Goal: Transaction & Acquisition: Purchase product/service

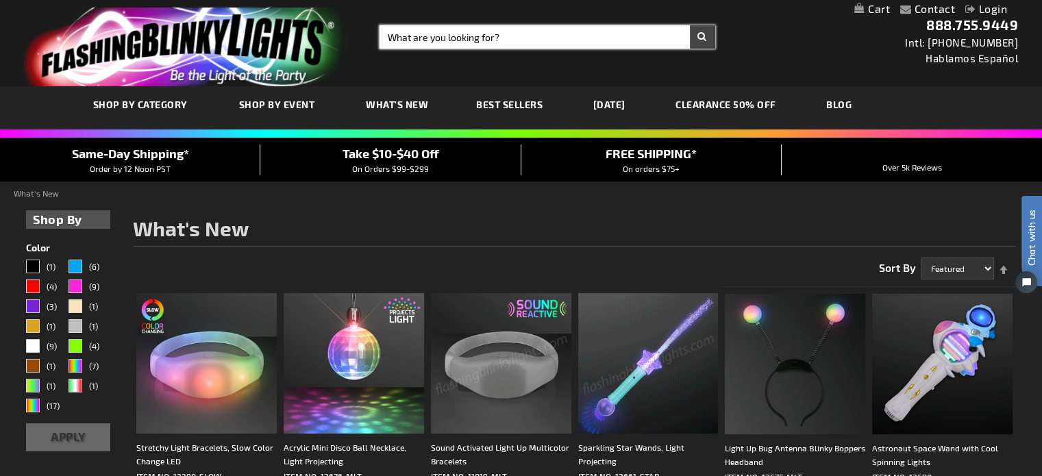
click at [389, 29] on input "Search" at bounding box center [547, 36] width 336 height 23
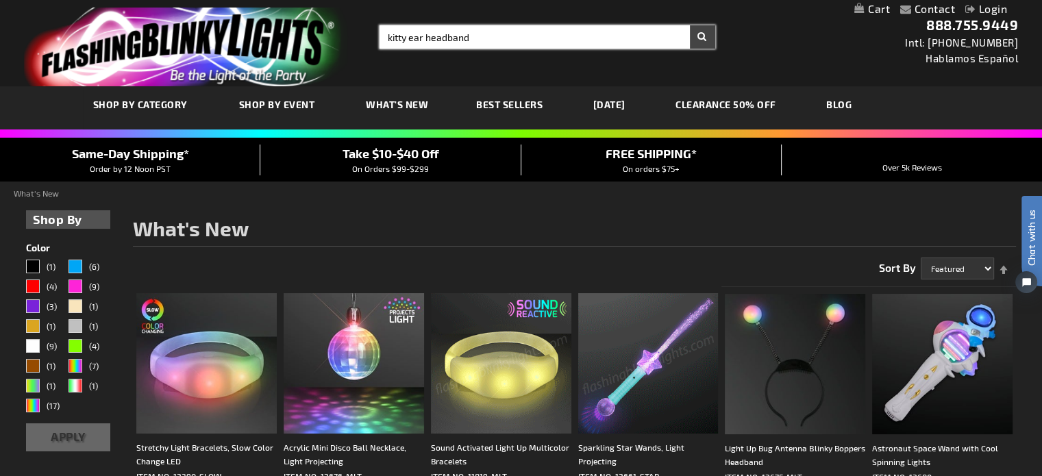
type input "kitty ear headband"
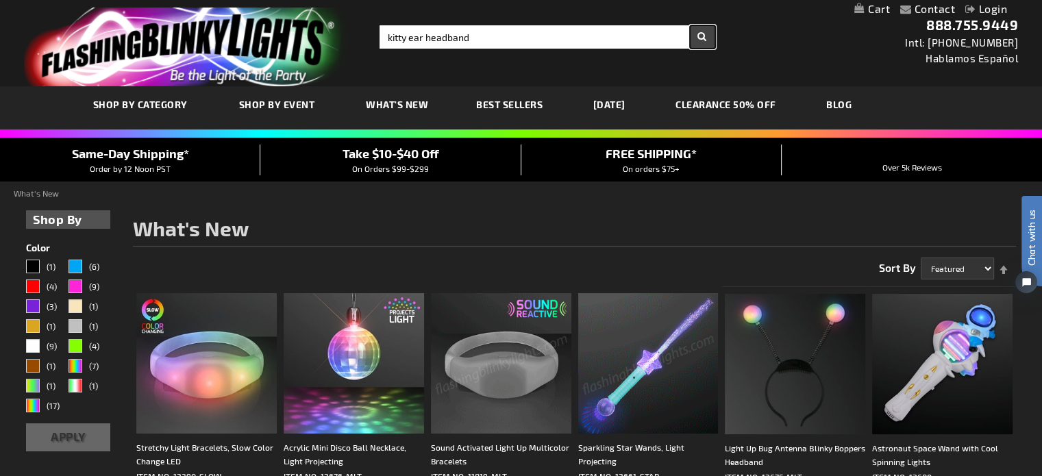
click at [696, 40] on button "Search" at bounding box center [702, 36] width 25 height 23
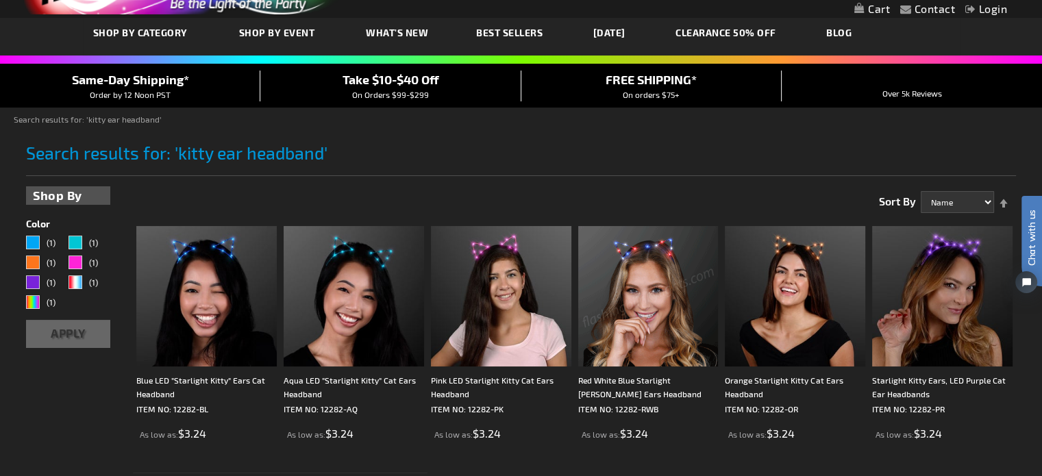
scroll to position [68, 0]
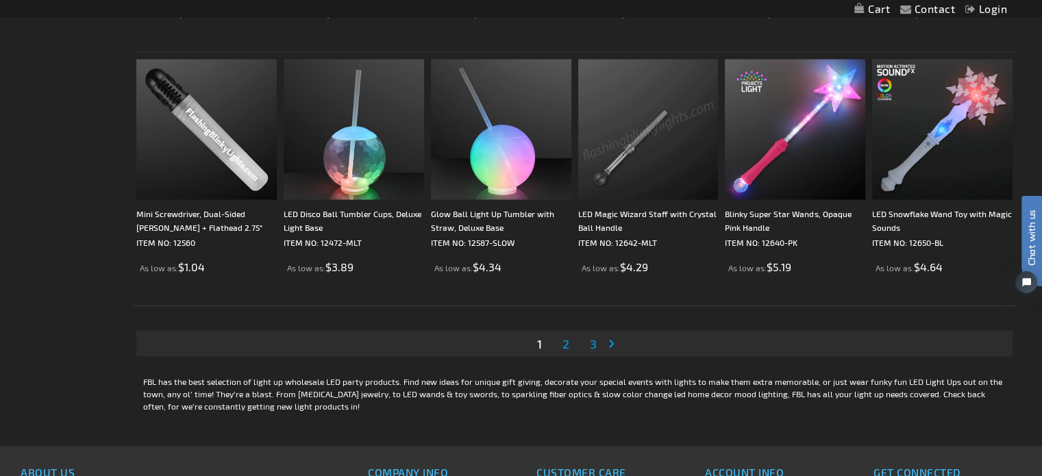
scroll to position [2602, 0]
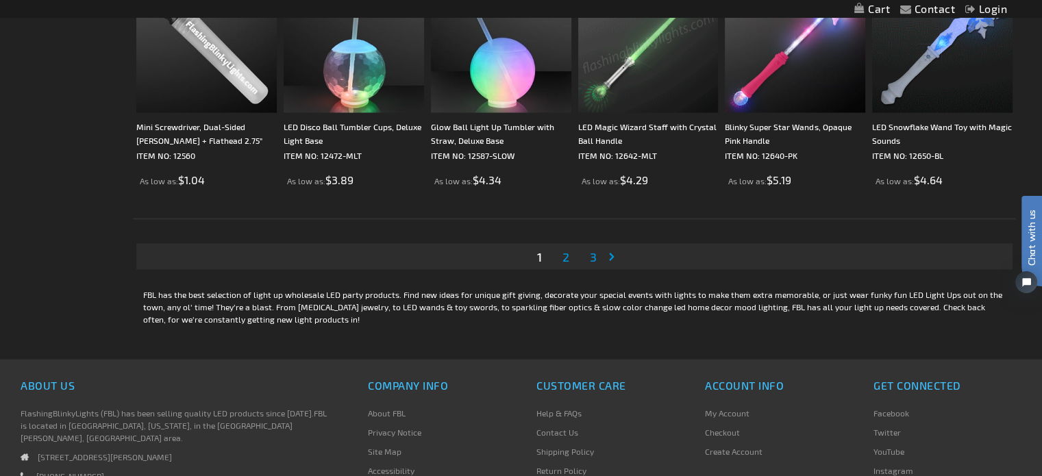
click at [562, 252] on link "Page 2" at bounding box center [565, 256] width 12 height 21
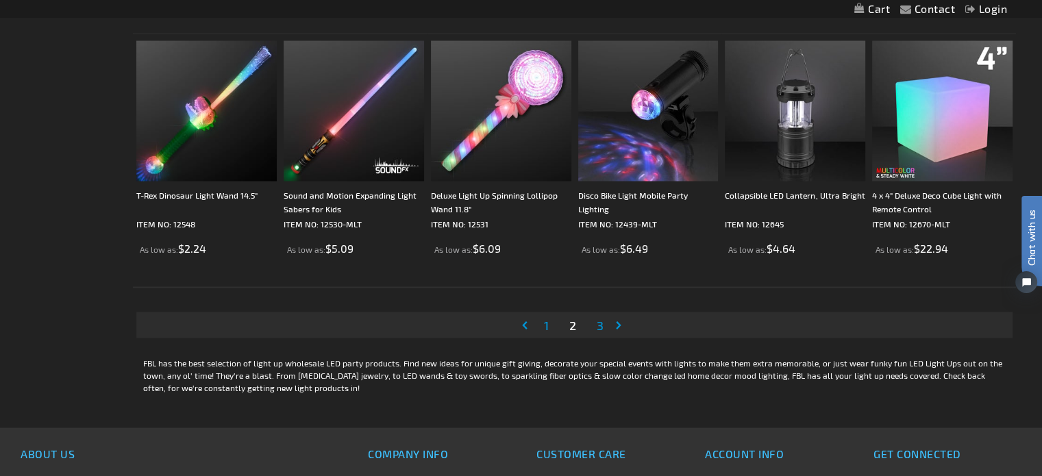
scroll to position [2671, 0]
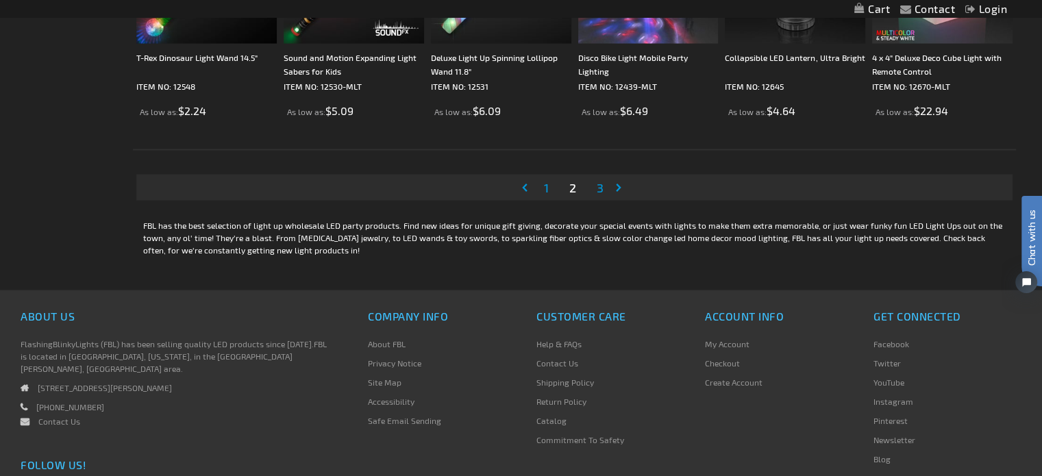
click at [595, 186] on link "Page 3" at bounding box center [600, 187] width 12 height 21
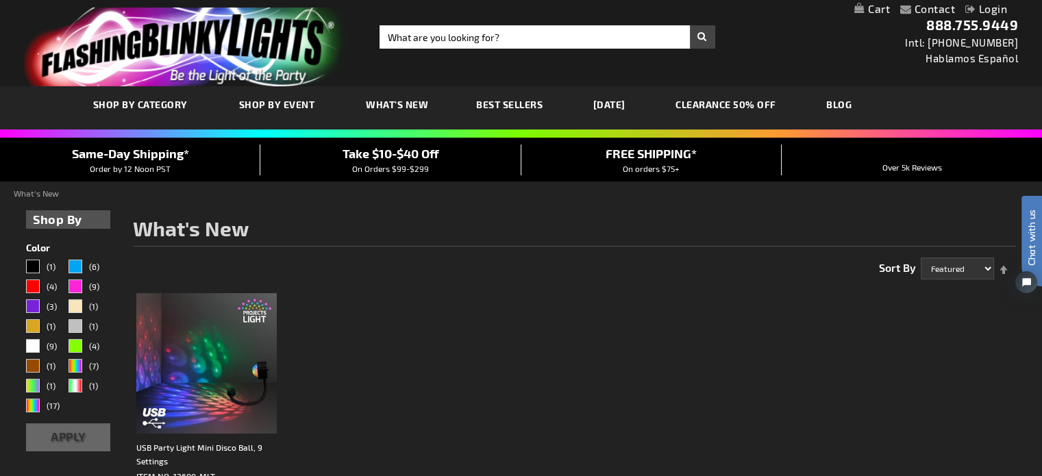
click at [399, 102] on span "What's New" at bounding box center [397, 105] width 62 height 12
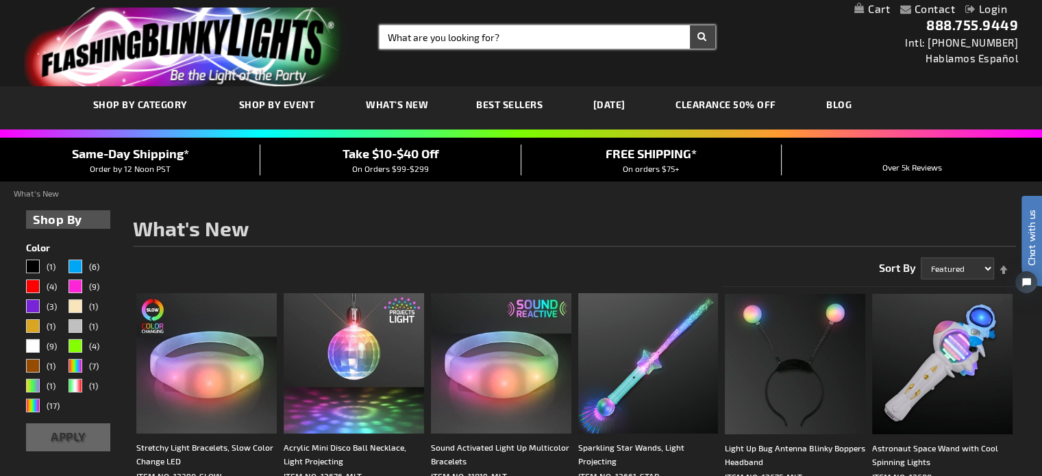
click at [400, 34] on input "Search" at bounding box center [547, 36] width 336 height 23
type input "white fur kitty ears"
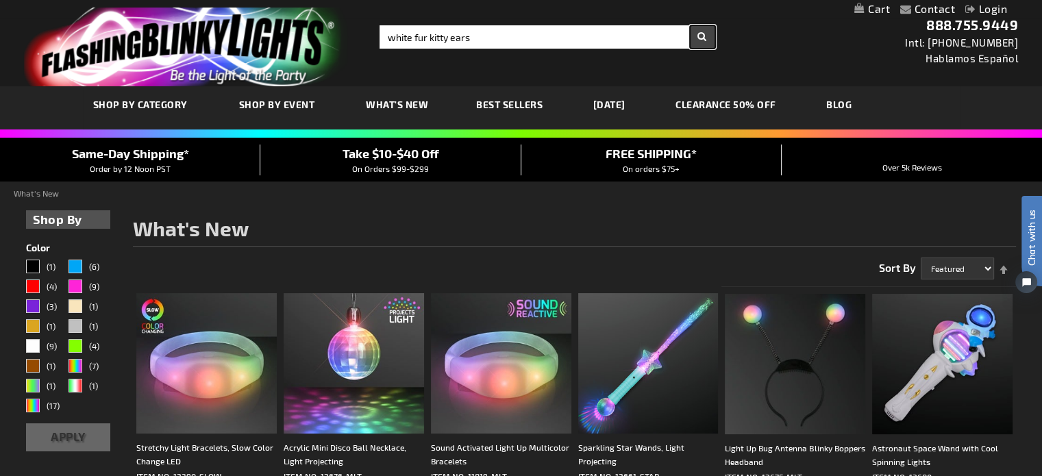
click at [702, 34] on button "Search" at bounding box center [702, 36] width 25 height 23
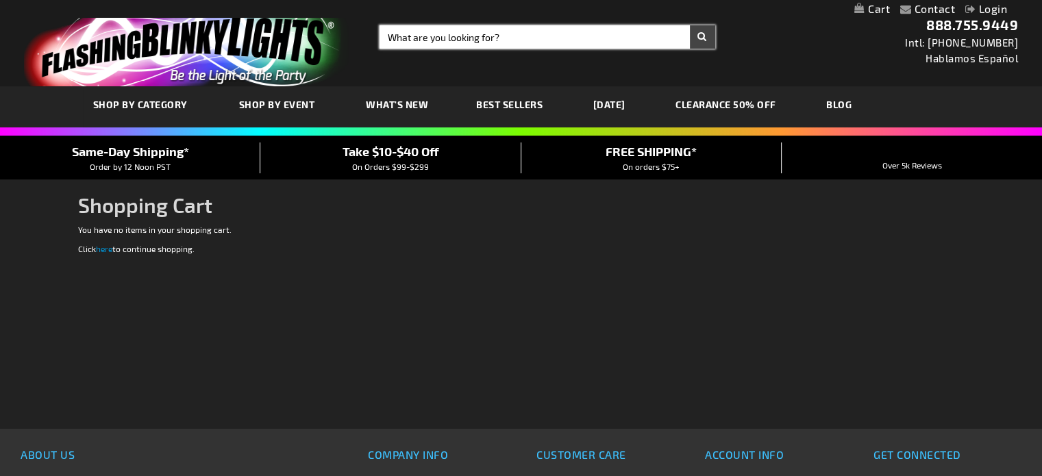
click at [398, 40] on input "Search" at bounding box center [547, 36] width 336 height 23
type input "12351-MLT"
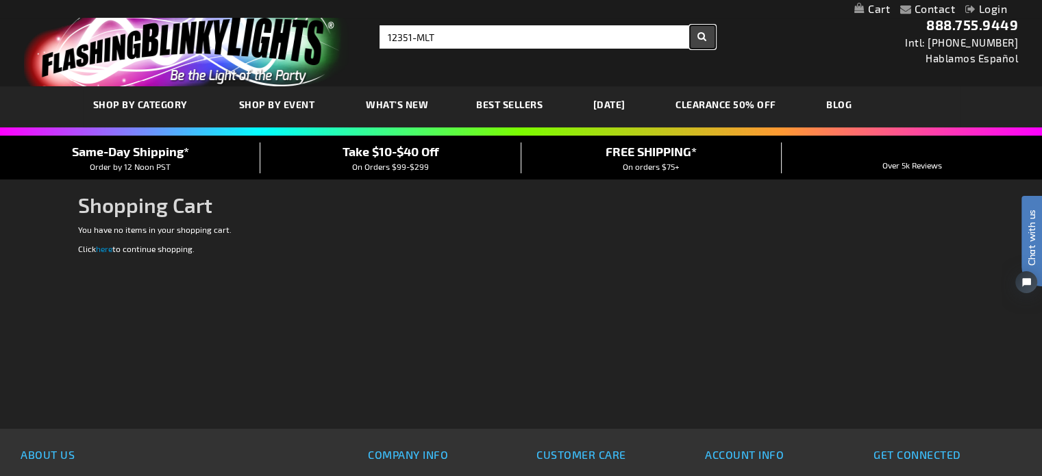
click at [701, 39] on button "Search" at bounding box center [702, 36] width 25 height 23
